Goal: Task Accomplishment & Management: Manage account settings

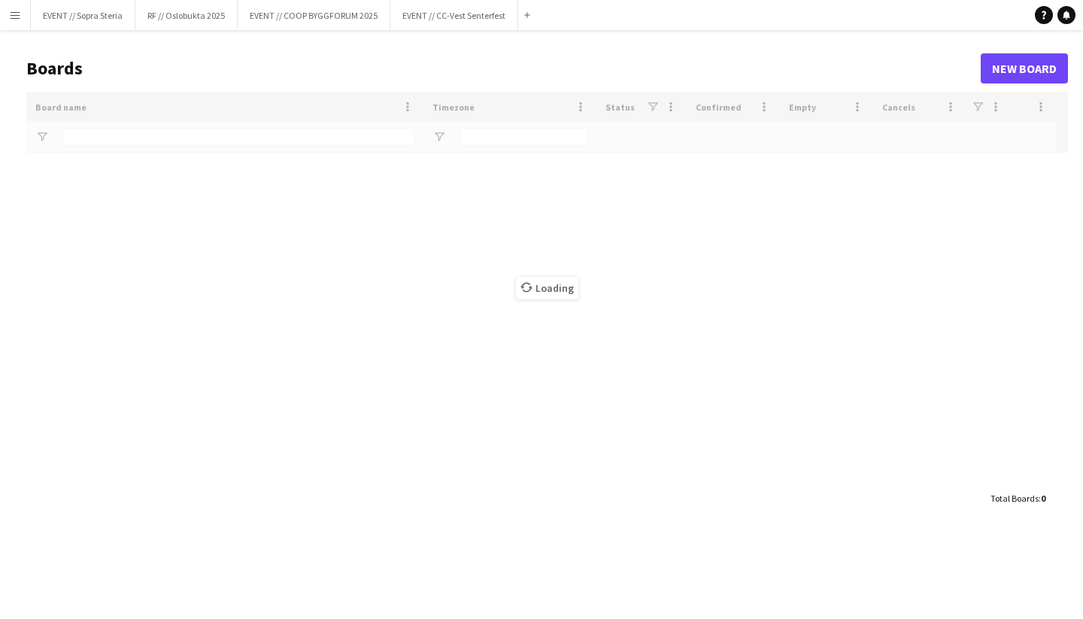
type input "*******"
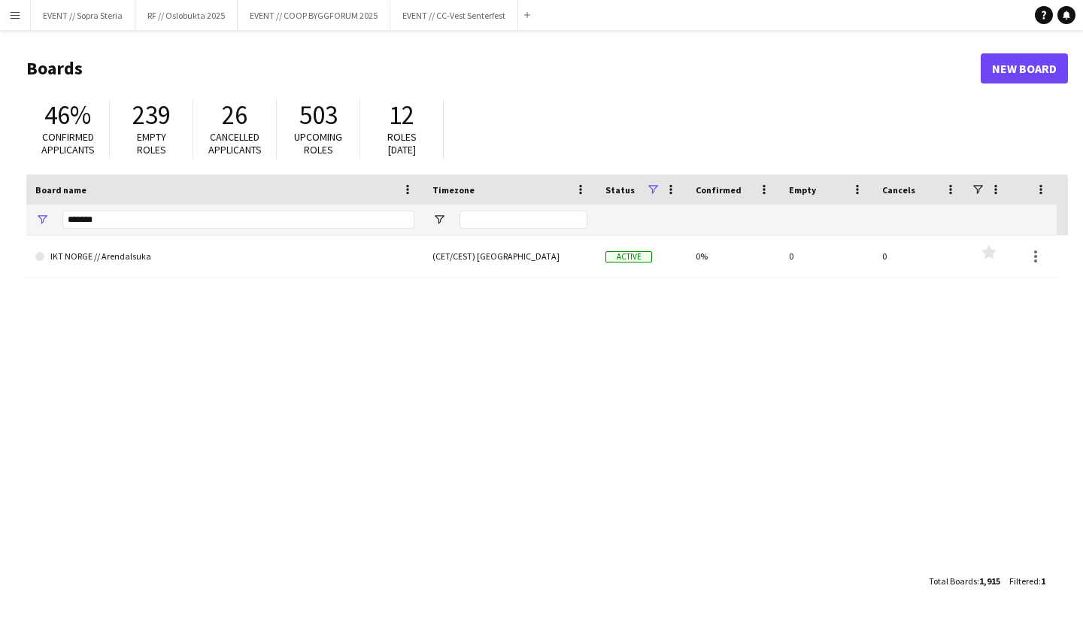
click at [5, 14] on button "Menu" at bounding box center [15, 15] width 30 height 30
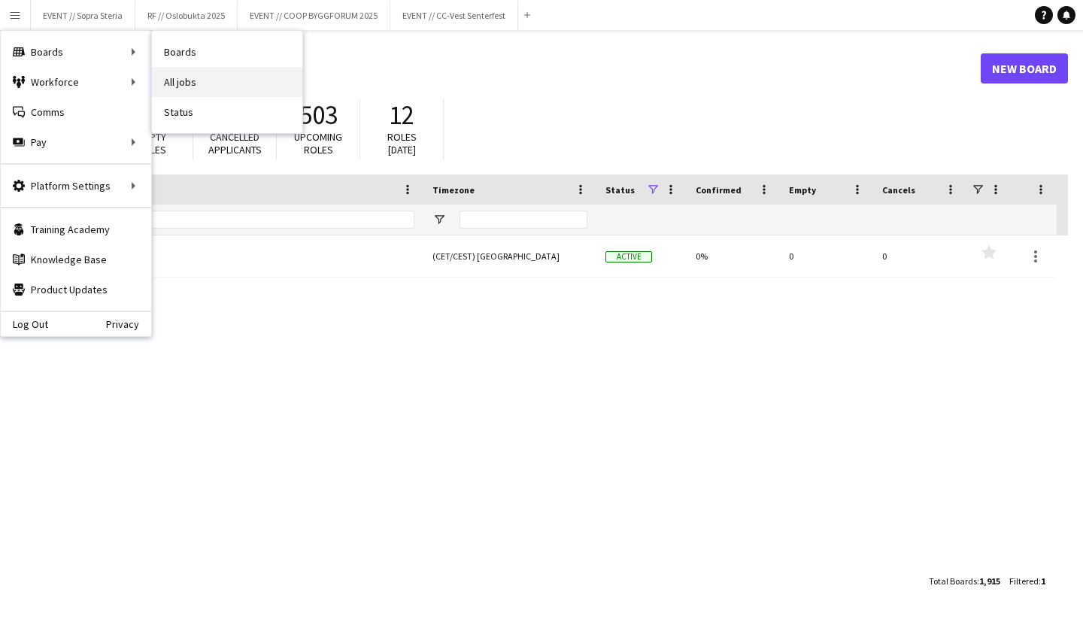
click at [221, 87] on link "All jobs" at bounding box center [227, 82] width 150 height 30
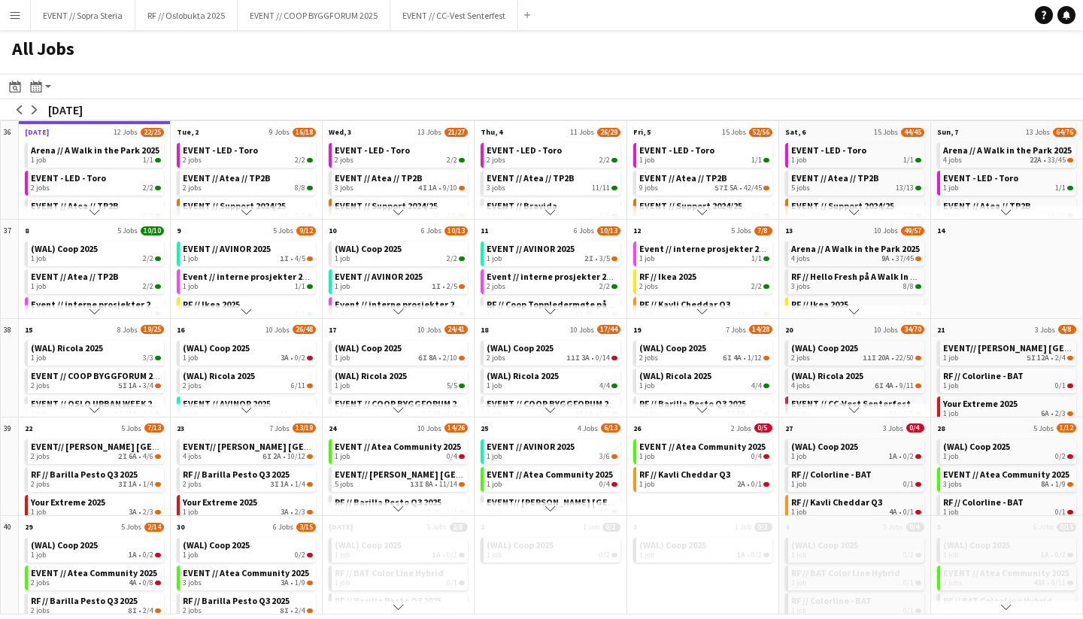
click at [553, 213] on app-icon "Scroll down" at bounding box center [550, 212] width 11 height 11
click at [558, 212] on button "Scroll down" at bounding box center [550, 212] width 151 height 14
click at [544, 208] on button "Scroll down" at bounding box center [550, 212] width 151 height 14
click at [505, 138] on app-all-jobs-month-view-date-header "Thu, 4 11 Jobs 26/29" at bounding box center [550, 130] width 151 height 19
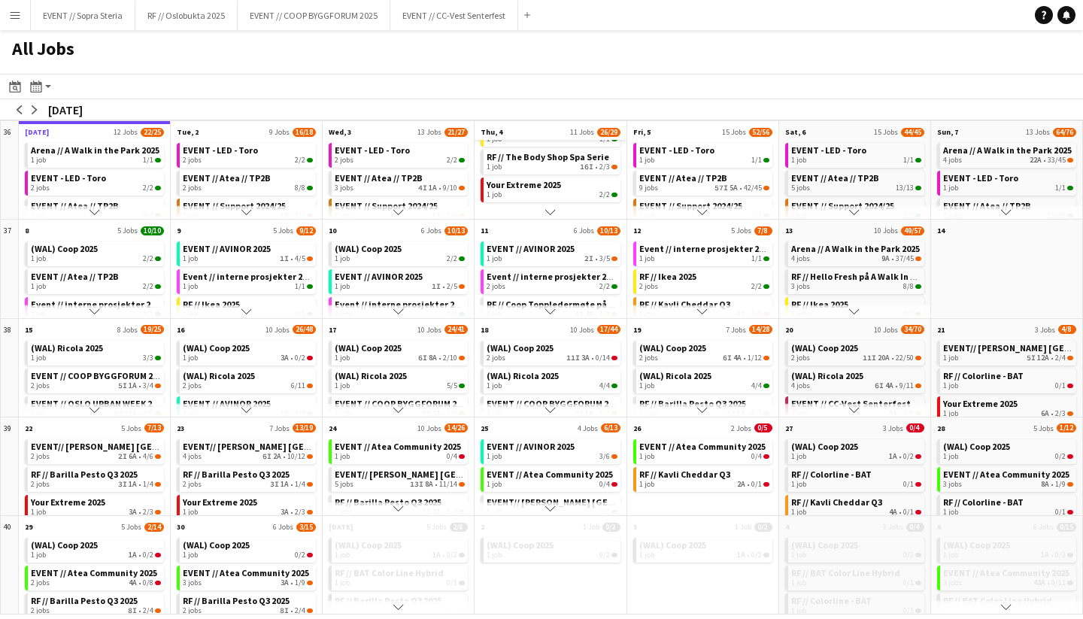
click at [496, 128] on span "Thu, 4" at bounding box center [492, 132] width 22 height 10
click at [547, 211] on app-icon "Scroll down" at bounding box center [550, 212] width 11 height 11
click at [541, 196] on span "EVENT // Bravida" at bounding box center [522, 193] width 71 height 11
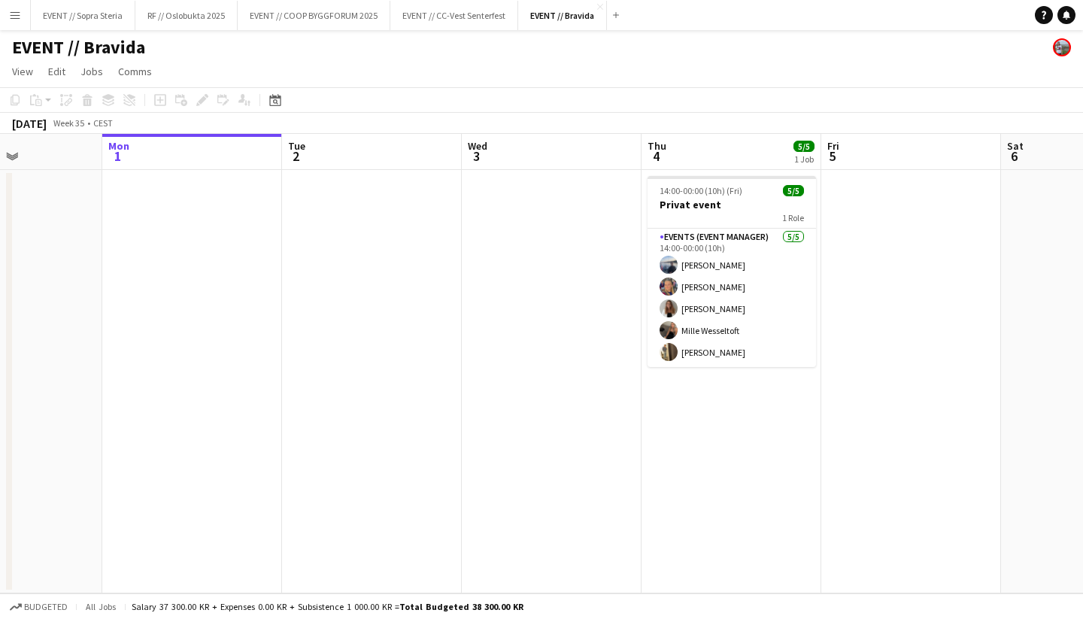
scroll to position [0, 441]
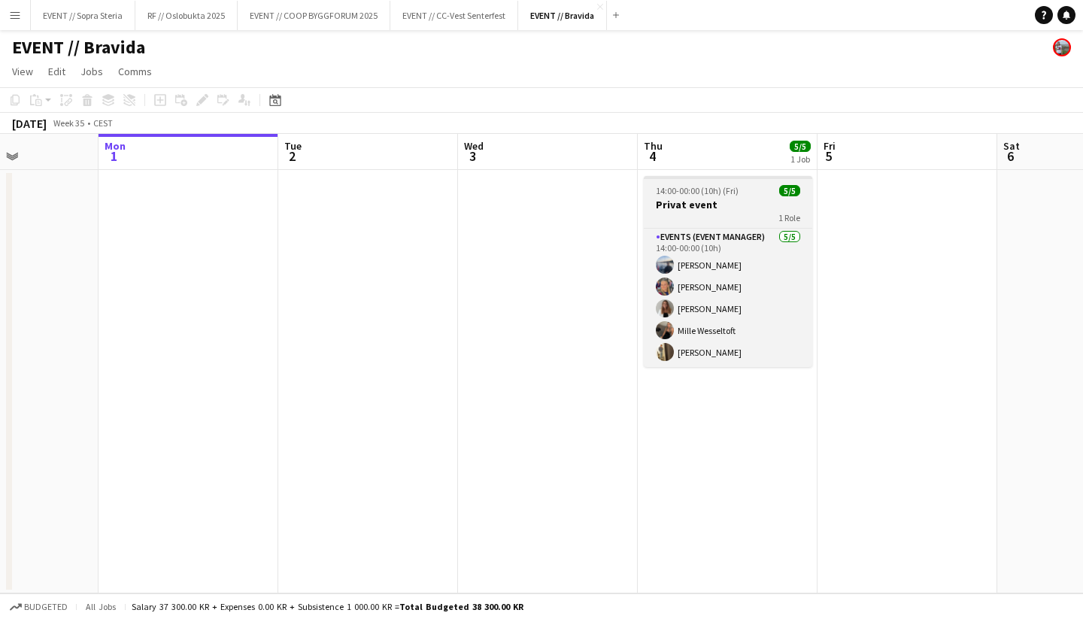
click at [678, 205] on h3 "Privat event" at bounding box center [728, 205] width 168 height 14
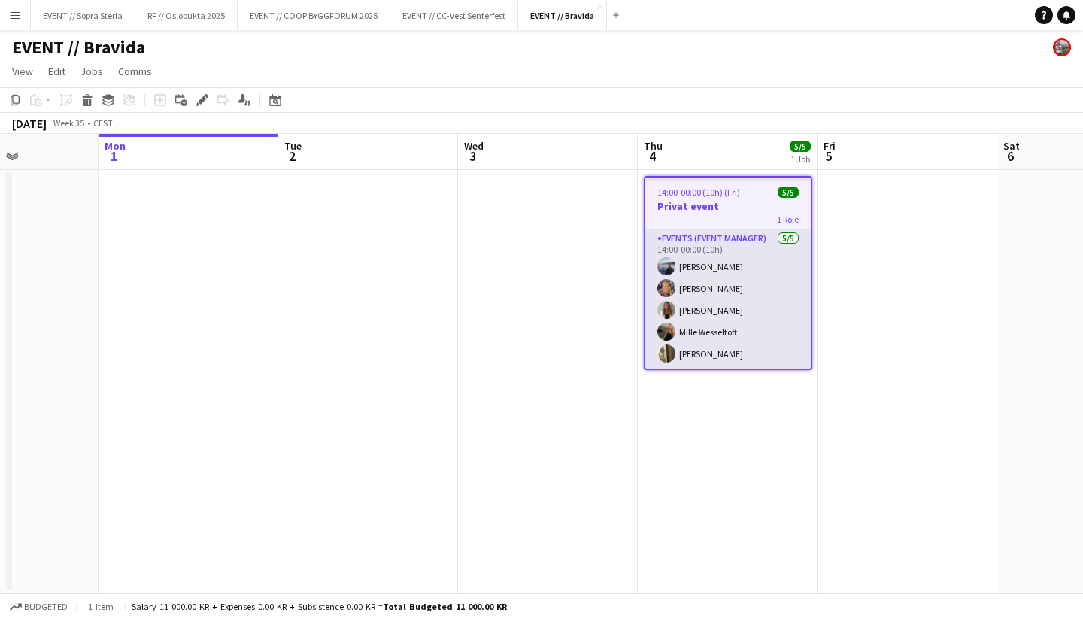
click at [721, 295] on app-card-role "Events (Event Manager) 5/5 14:00-00:00 (10h) Håvard Noodt Charlotte Aslaksen Li…" at bounding box center [727, 299] width 165 height 138
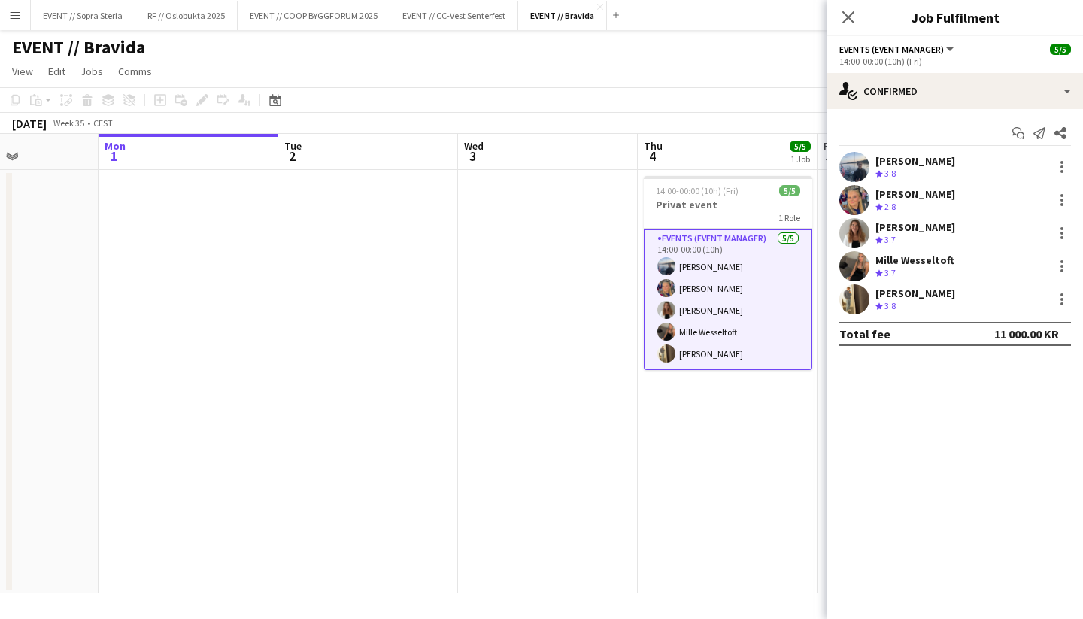
click at [914, 167] on div "Håvard Noodt" at bounding box center [915, 161] width 80 height 14
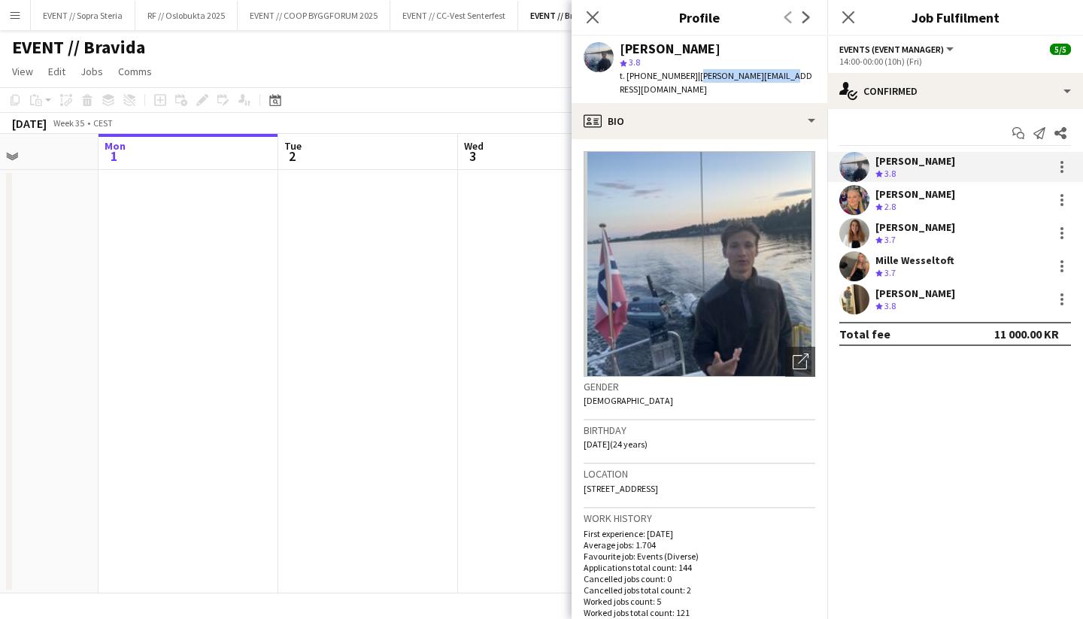
drag, startPoint x: 774, startPoint y: 77, endPoint x: 684, endPoint y: 77, distance: 90.2
click at [684, 77] on div "Håvard Noodt star 3.8 t. +4740062433 | havard.d.n@gmail.com" at bounding box center [700, 69] width 256 height 67
copy span "havard.d.n@gmail.com"
click at [964, 199] on div "Charlotte Aslaksen Crew rating 2.8" at bounding box center [955, 200] width 256 height 30
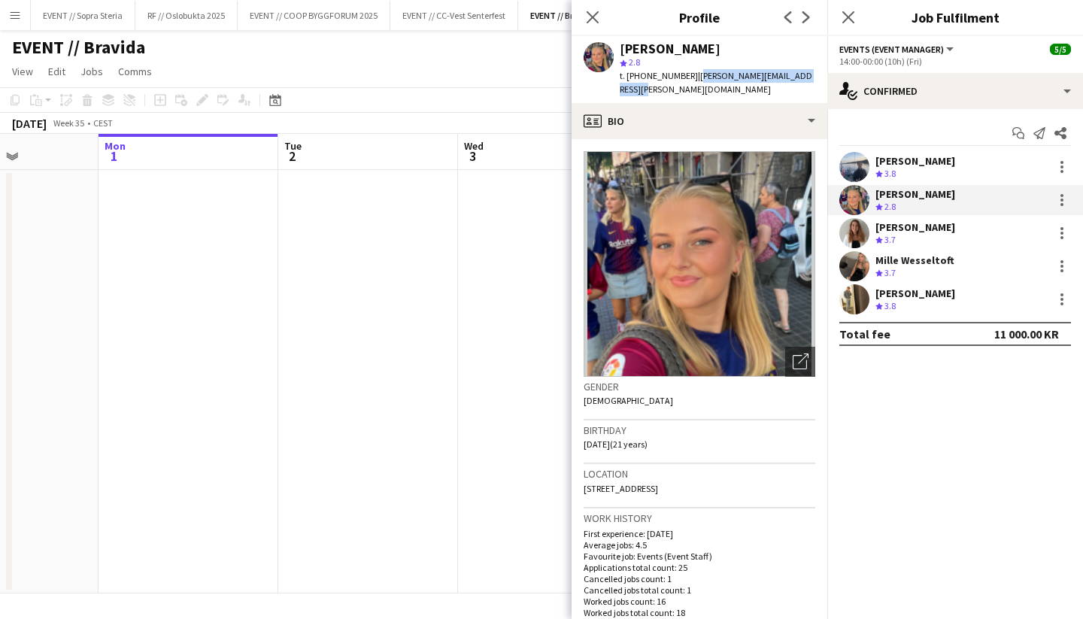
drag, startPoint x: 797, startPoint y: 75, endPoint x: 684, endPoint y: 80, distance: 113.7
click at [684, 80] on div "Charlotte Aslaksen star 2.8 t. +4797772321 | charlotte.aslaksen@hotmail.no" at bounding box center [700, 69] width 256 height 67
copy span "charlotte.aslaksen@hotmail.no"
click at [939, 234] on div "Crew rating 3.7" at bounding box center [915, 240] width 80 height 13
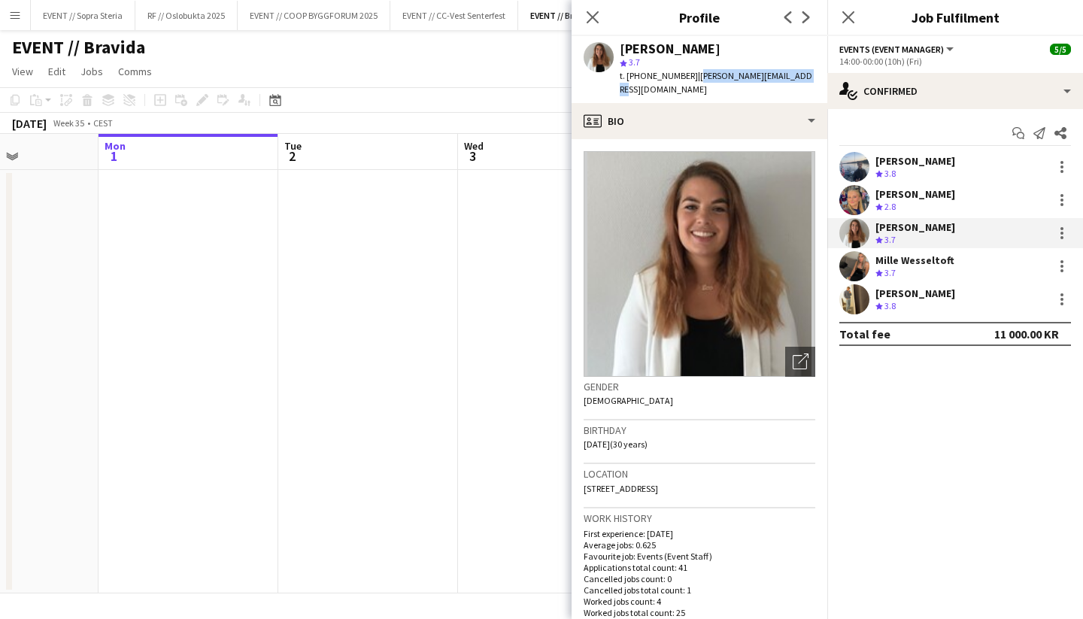
drag, startPoint x: 787, startPoint y: 75, endPoint x: 681, endPoint y: 79, distance: 106.1
click at [681, 79] on div "Lina Mizrahi Olsen star 3.7 t. +4745055517 | lina-mizrahi@hotmail.com" at bounding box center [700, 69] width 256 height 67
copy span "lina-mizrahi@hotmail.com"
click at [975, 273] on div "Mille Wesseltoft Crew rating 3.7" at bounding box center [955, 266] width 256 height 30
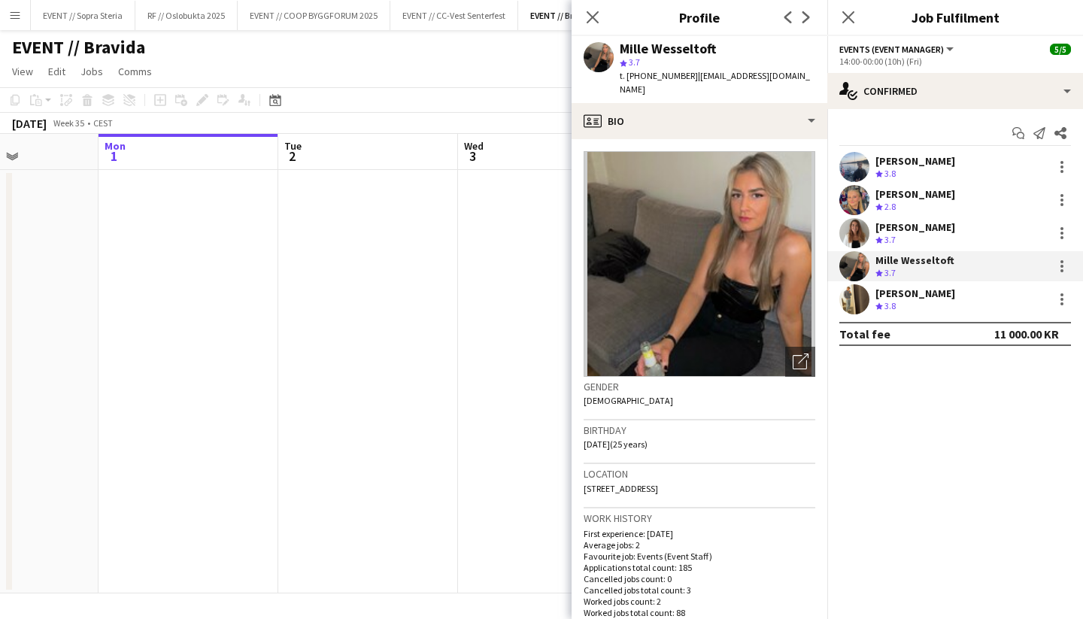
drag, startPoint x: 801, startPoint y: 78, endPoint x: 684, endPoint y: 81, distance: 117.4
click at [684, 81] on div "Mille Wesseltoft star 3.7 t. +4791619009 | mille-wesseltoft@hotmail.com" at bounding box center [700, 69] width 256 height 67
copy span "mille-wesseltoft@hotmail.com"
click at [954, 311] on div "Crew rating 3.8" at bounding box center [915, 306] width 80 height 13
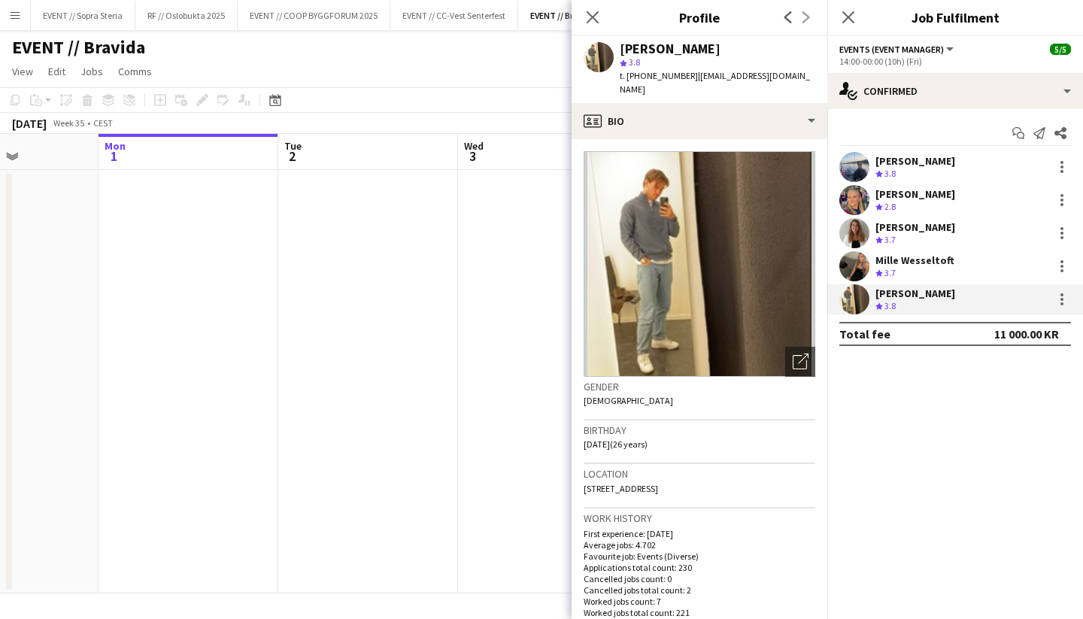
drag, startPoint x: 791, startPoint y: 79, endPoint x: 679, endPoint y: 79, distance: 112.0
click at [679, 79] on div "Philip Andersen Perrin star 3.8 t. +4794195420 | philipaperrin@hotmail.com" at bounding box center [700, 69] width 256 height 67
copy span "philipaperrin@hotmail.com"
click at [525, 274] on app-date-cell at bounding box center [548, 381] width 180 height 423
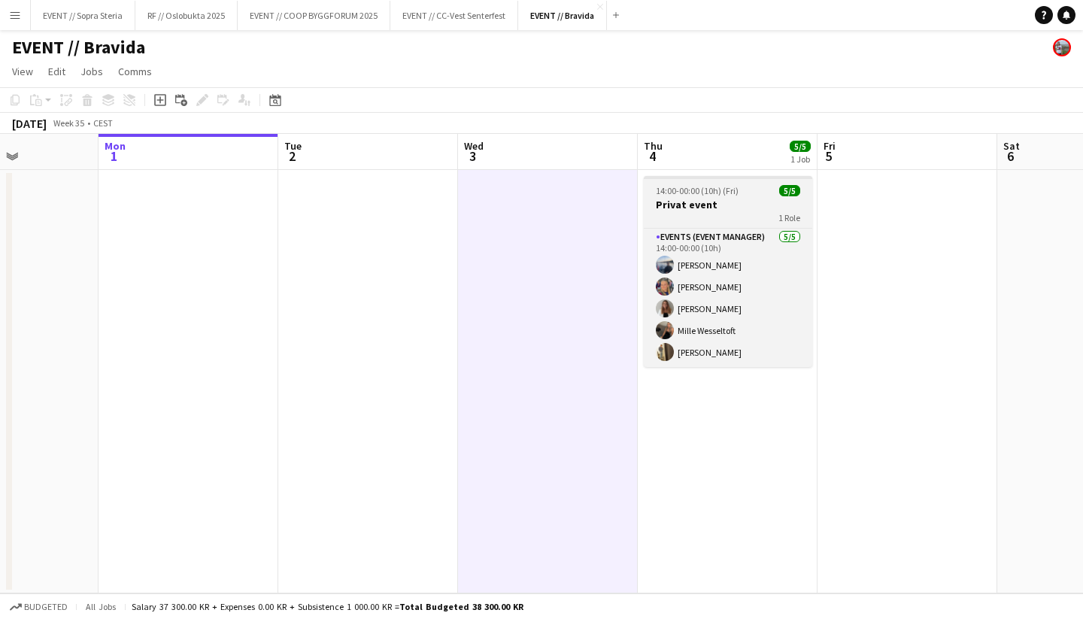
click at [685, 202] on h3 "Privat event" at bounding box center [728, 205] width 168 height 14
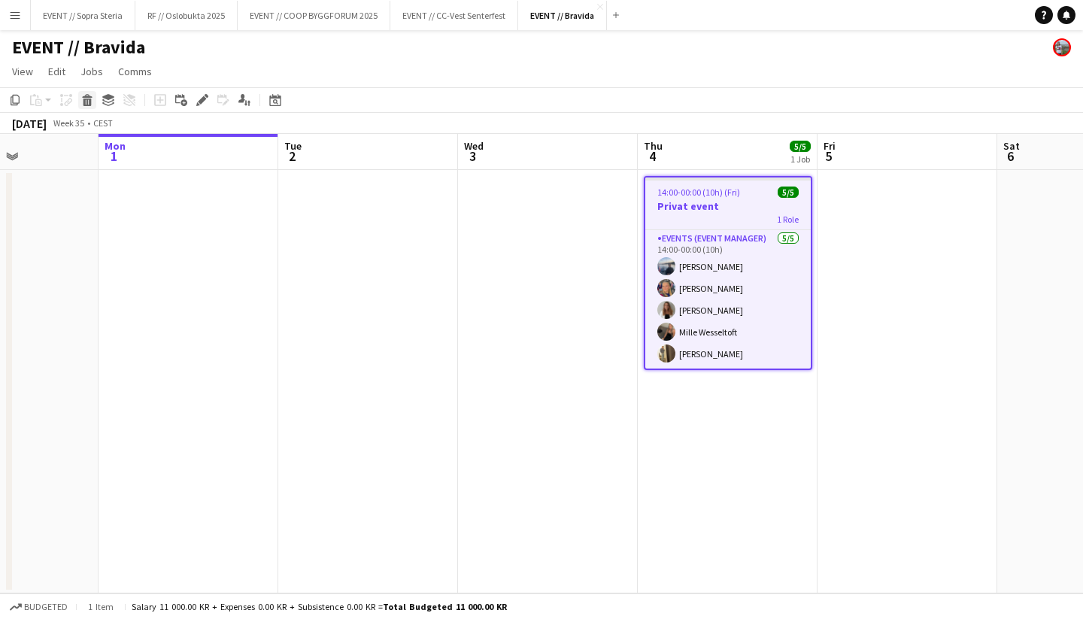
click at [92, 105] on icon "Delete" at bounding box center [87, 100] width 12 height 12
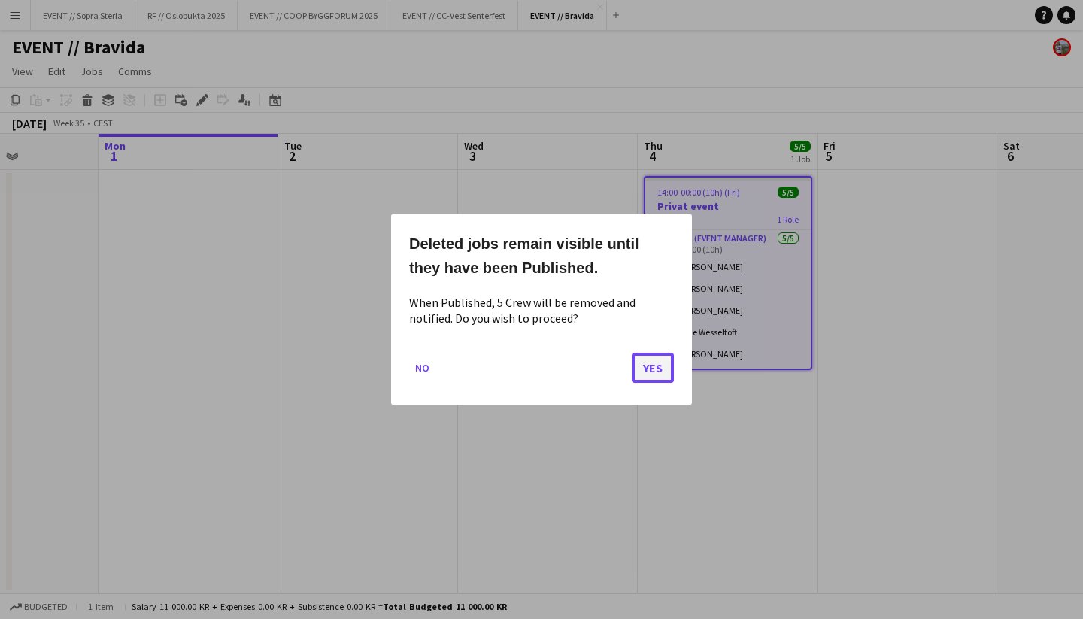
click at [650, 371] on button "Yes" at bounding box center [653, 368] width 42 height 30
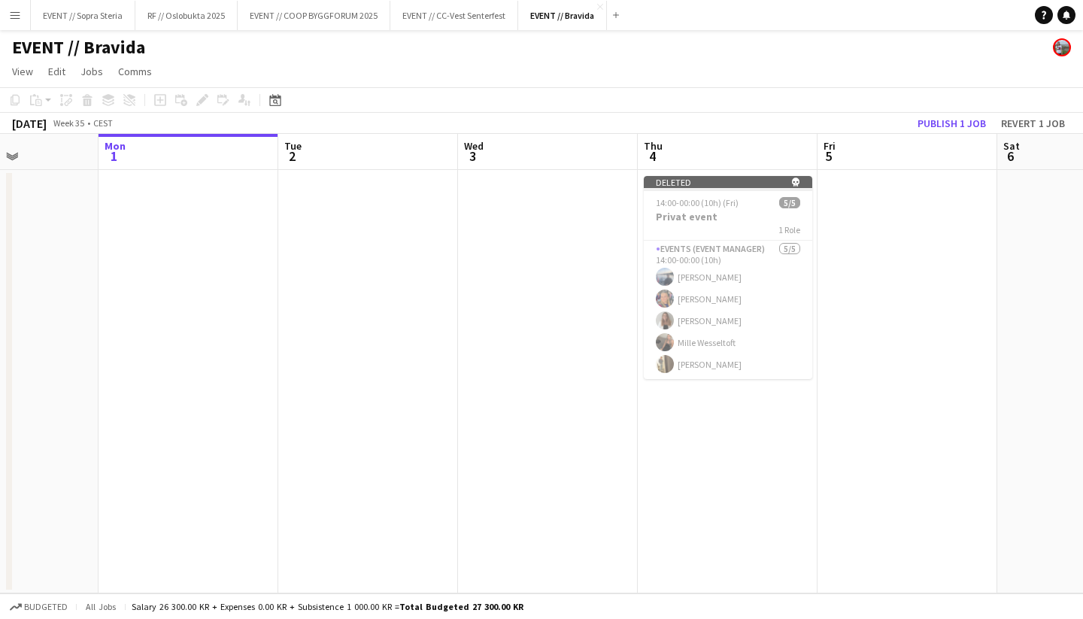
click at [591, 233] on app-date-cell at bounding box center [548, 381] width 180 height 423
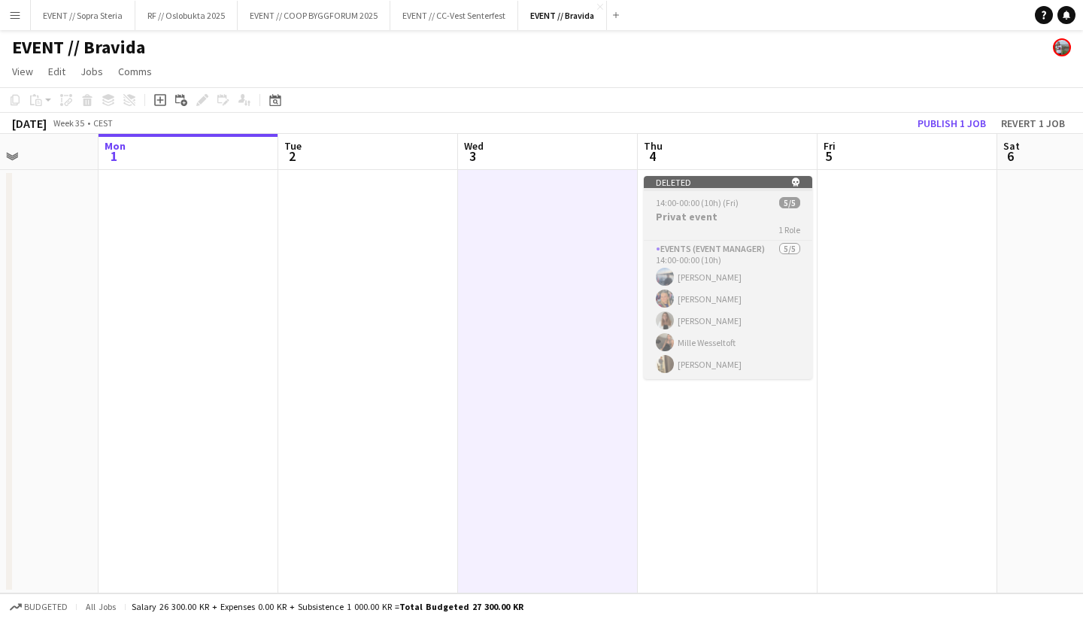
click at [683, 208] on app-job-card "Deleted skull 14:00-00:00 (10h) (Fri) 5/5 Privat event 1 Role Events (Event Man…" at bounding box center [728, 277] width 168 height 203
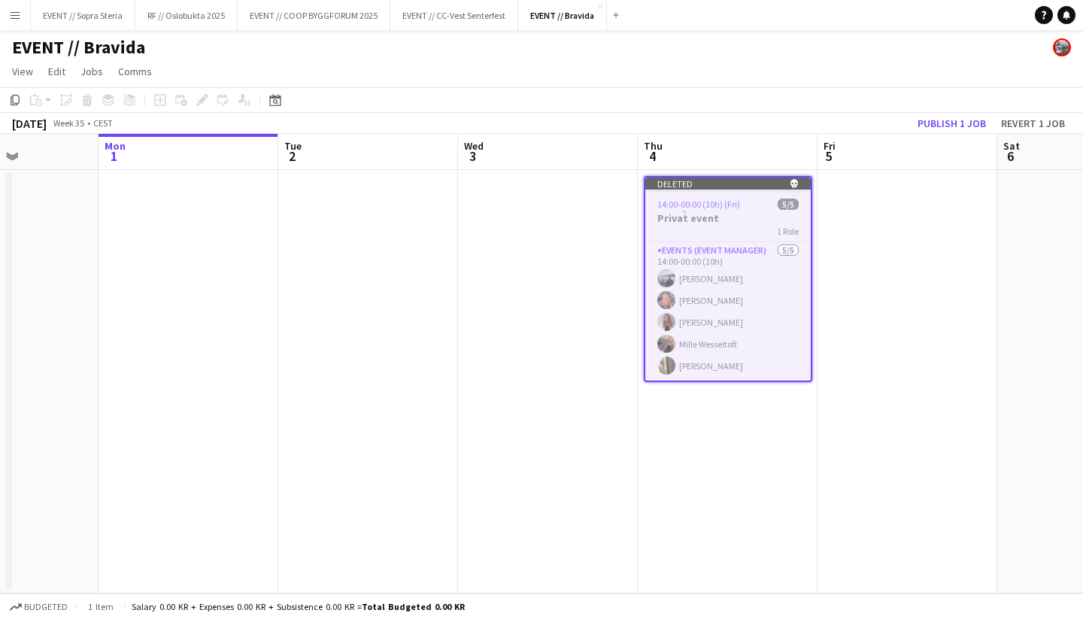
click at [496, 226] on app-date-cell at bounding box center [548, 381] width 180 height 423
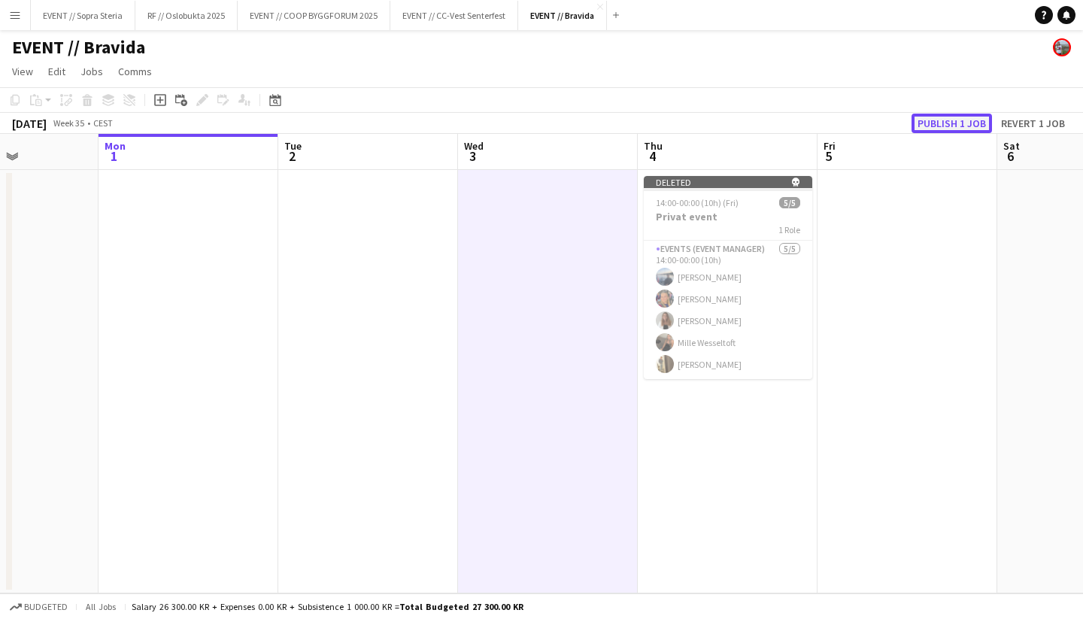
click at [935, 116] on button "Publish 1 job" at bounding box center [951, 124] width 80 height 20
